Goal: Obtain resource: Download file/media

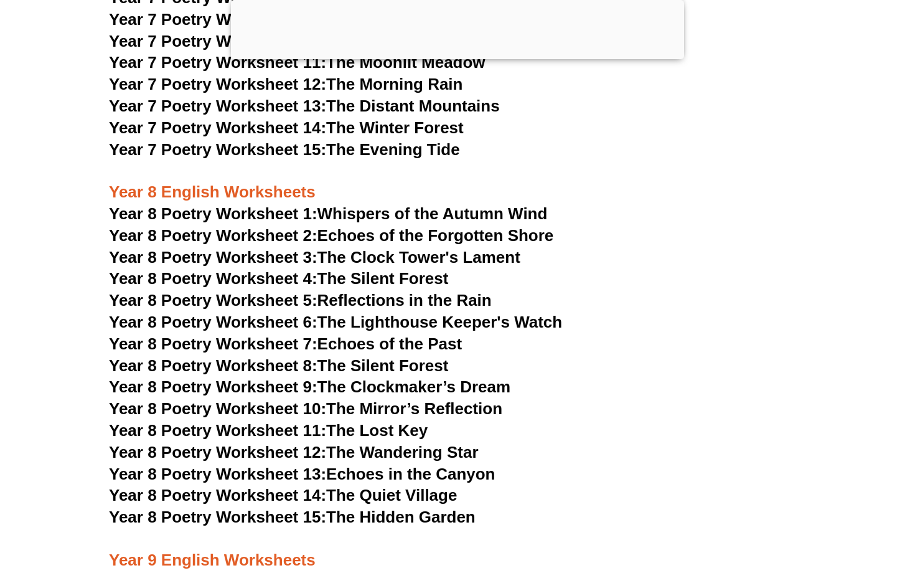
scroll to position [8372, 0]
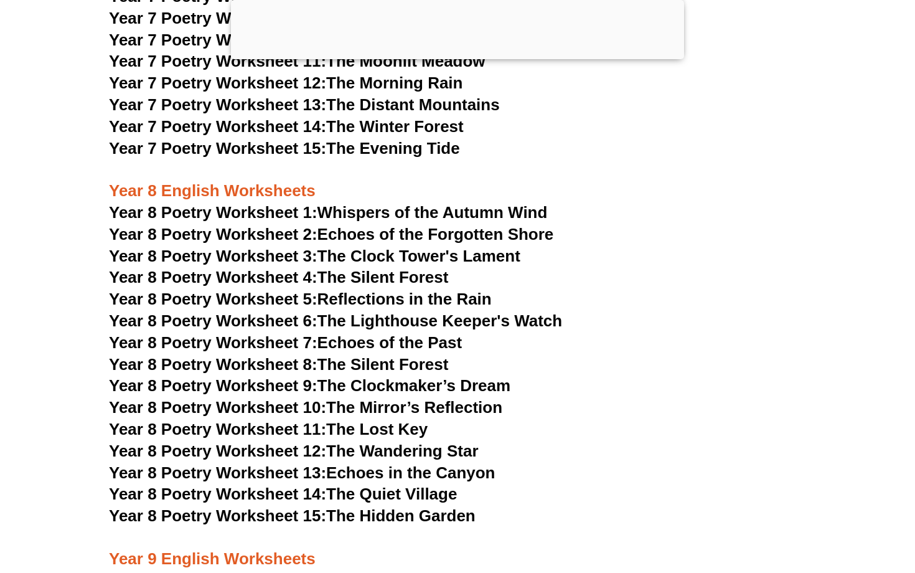
click at [458, 56] on div at bounding box center [457, 56] width 453 height 0
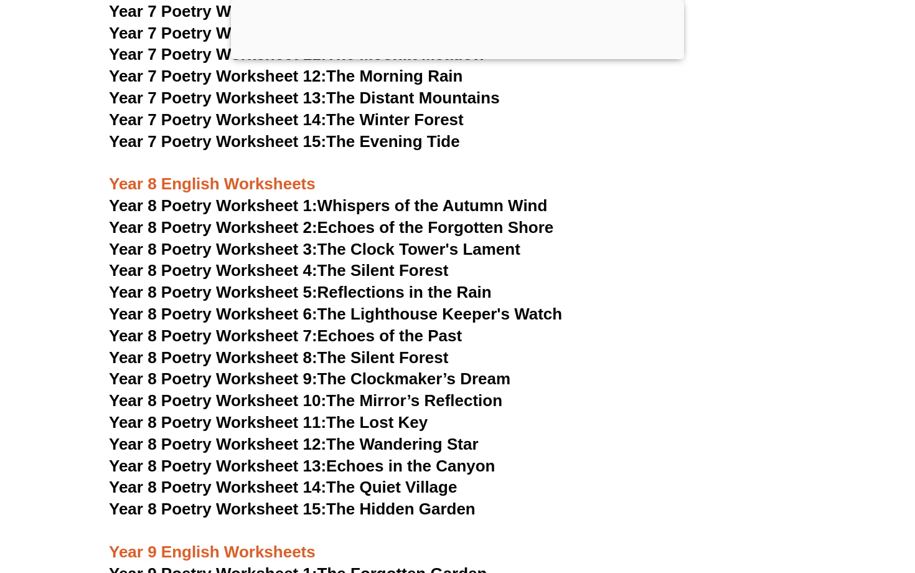
scroll to position [8316, 0]
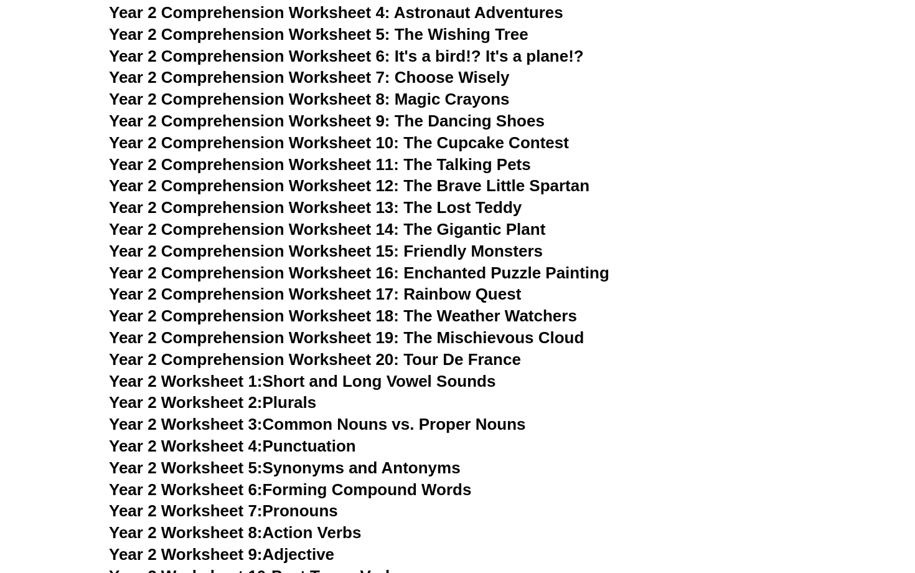
scroll to position [3105, 0]
